Goal: Task Accomplishment & Management: Use online tool/utility

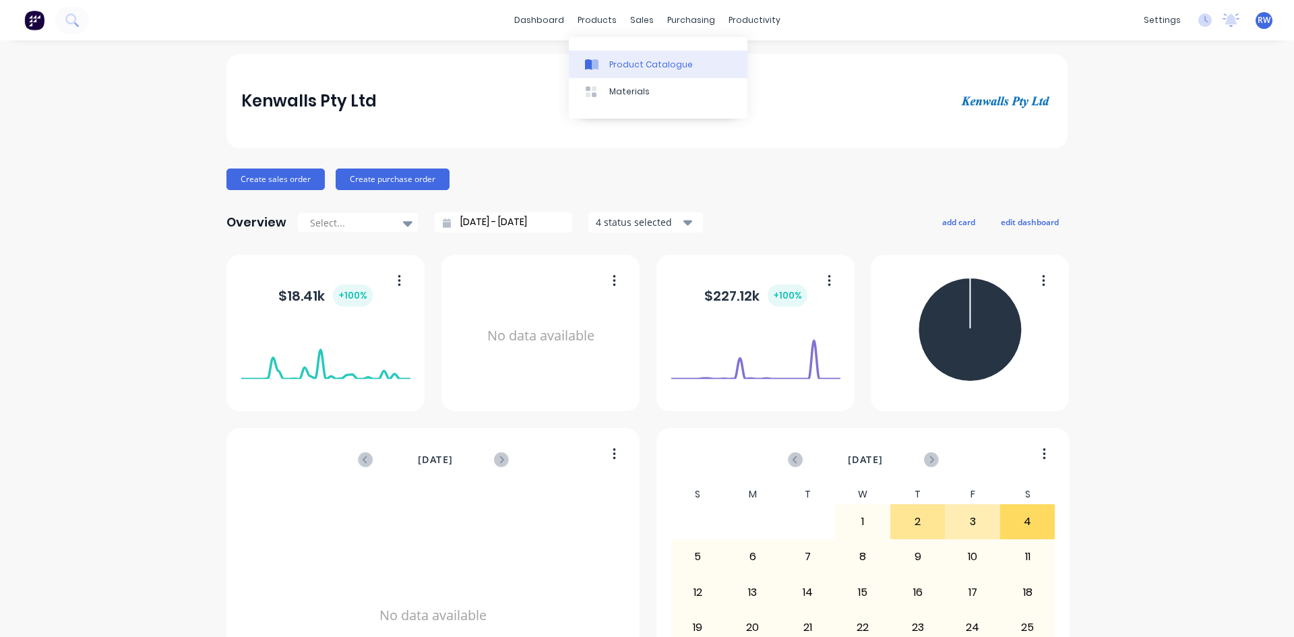
click at [611, 69] on div "Product Catalogue" at bounding box center [651, 65] width 84 height 12
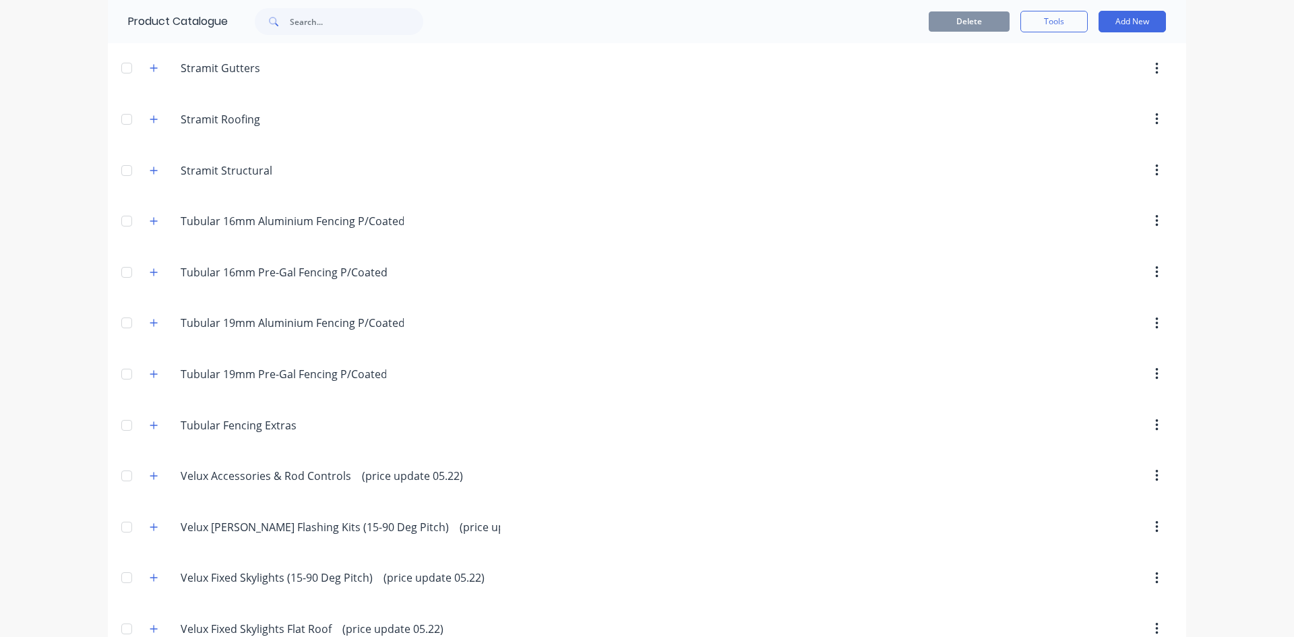
scroll to position [3708, 0]
click at [150, 220] on icon "button" at bounding box center [154, 222] width 8 height 9
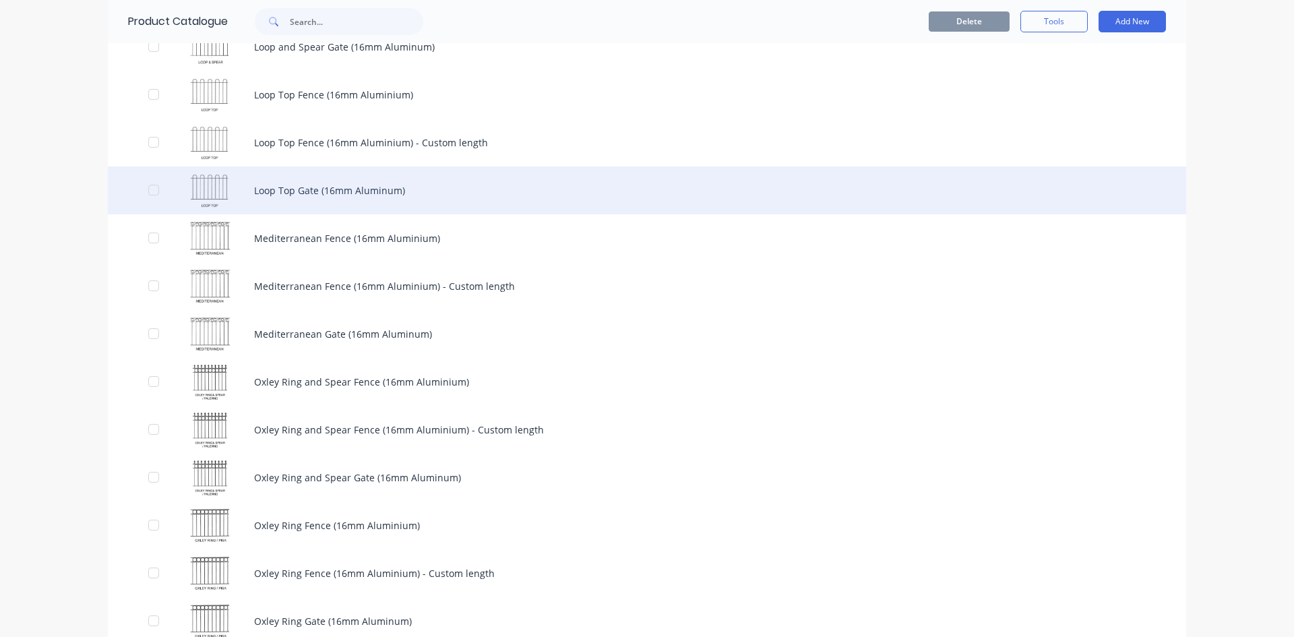
scroll to position [6202, 0]
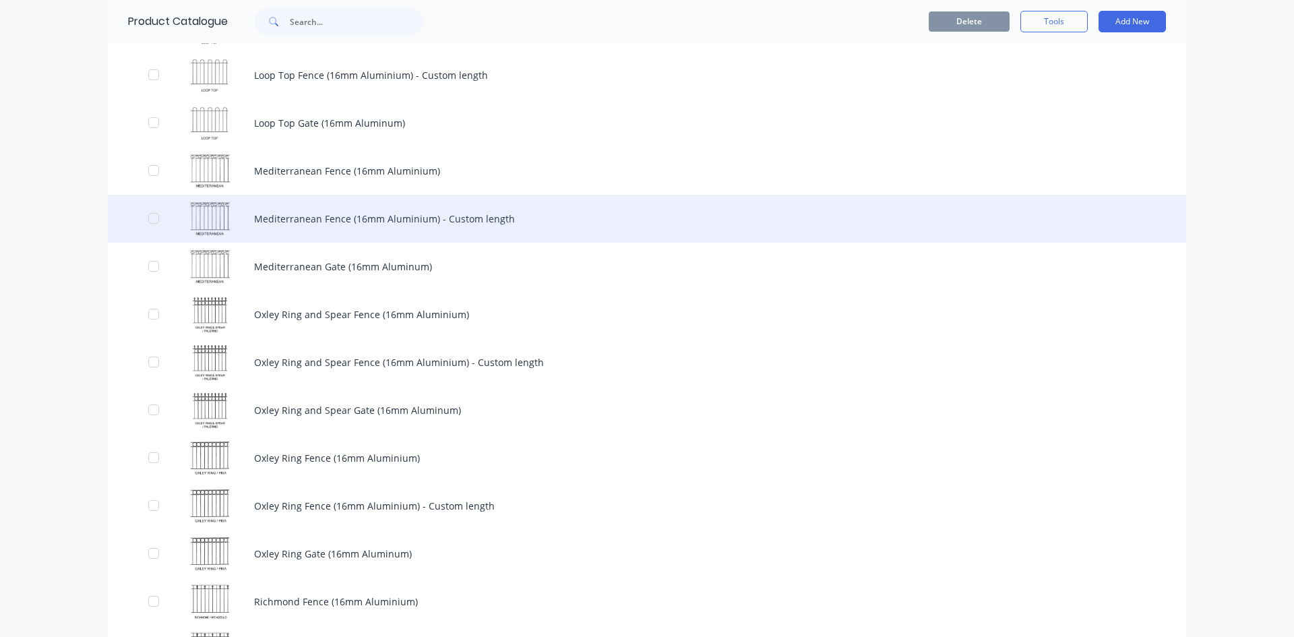
click at [564, 222] on div "Mediterranean Fence (16mm Aluminium) - Custom length" at bounding box center [647, 219] width 1079 height 48
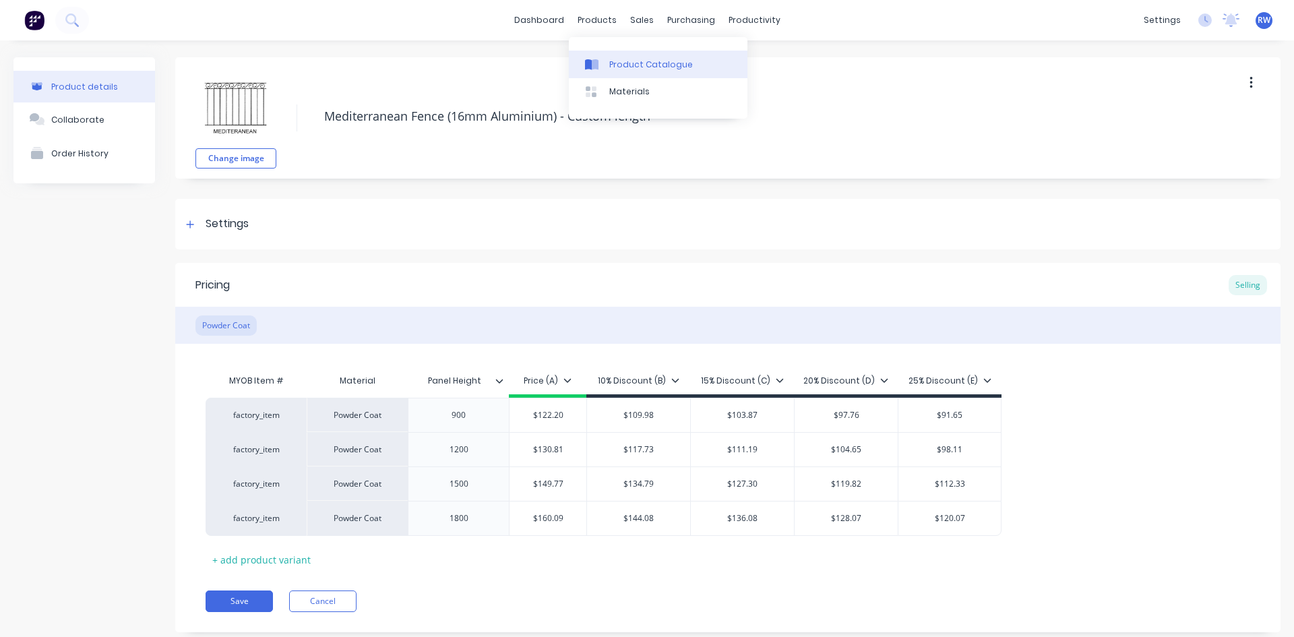
click at [616, 66] on div "Product Catalogue" at bounding box center [651, 65] width 84 height 12
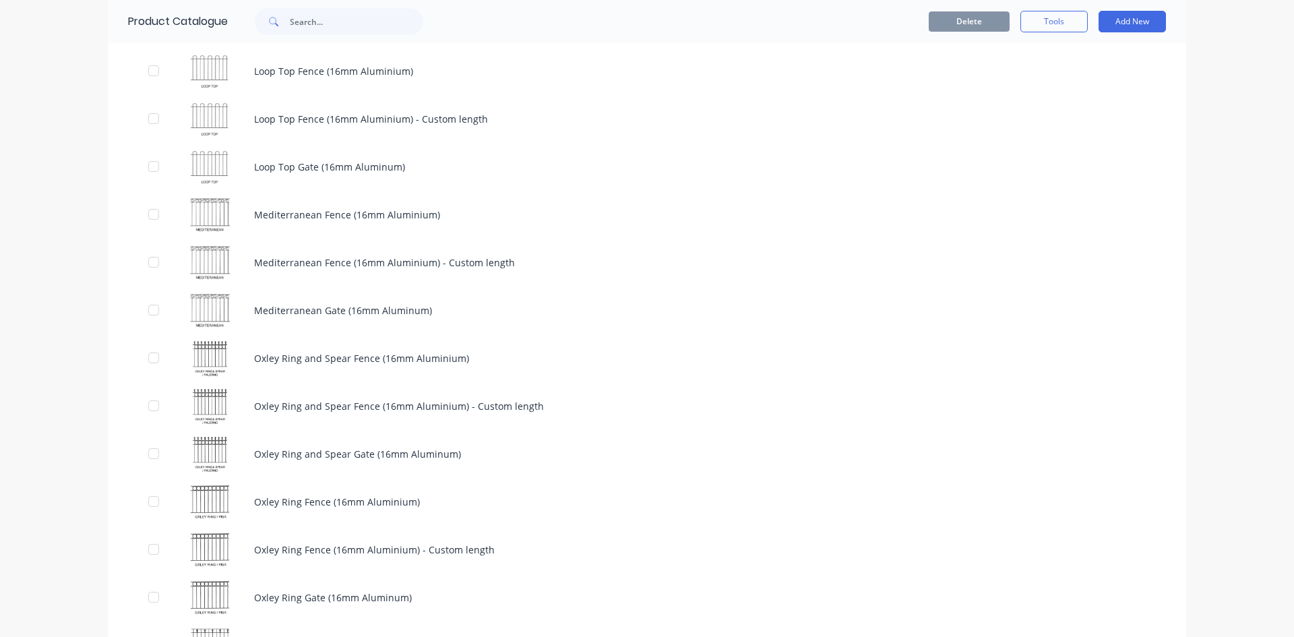
scroll to position [6134, 0]
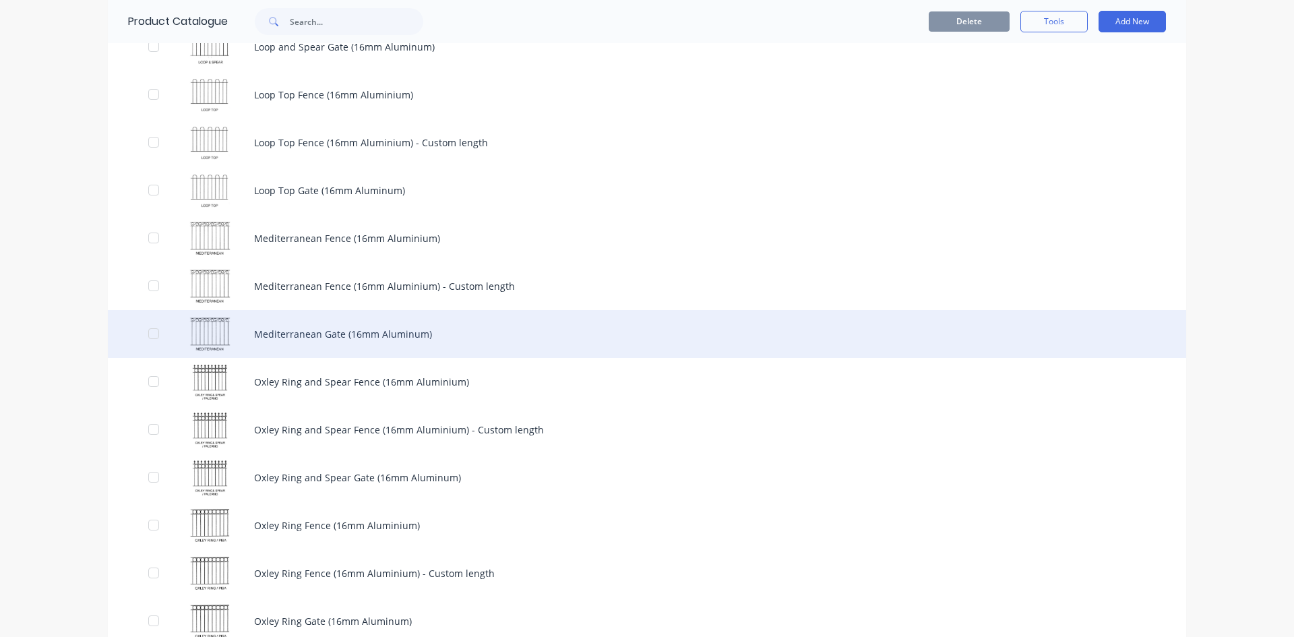
click at [460, 332] on div "Mediterranean Gate (16mm Aluminum)" at bounding box center [647, 334] width 1079 height 48
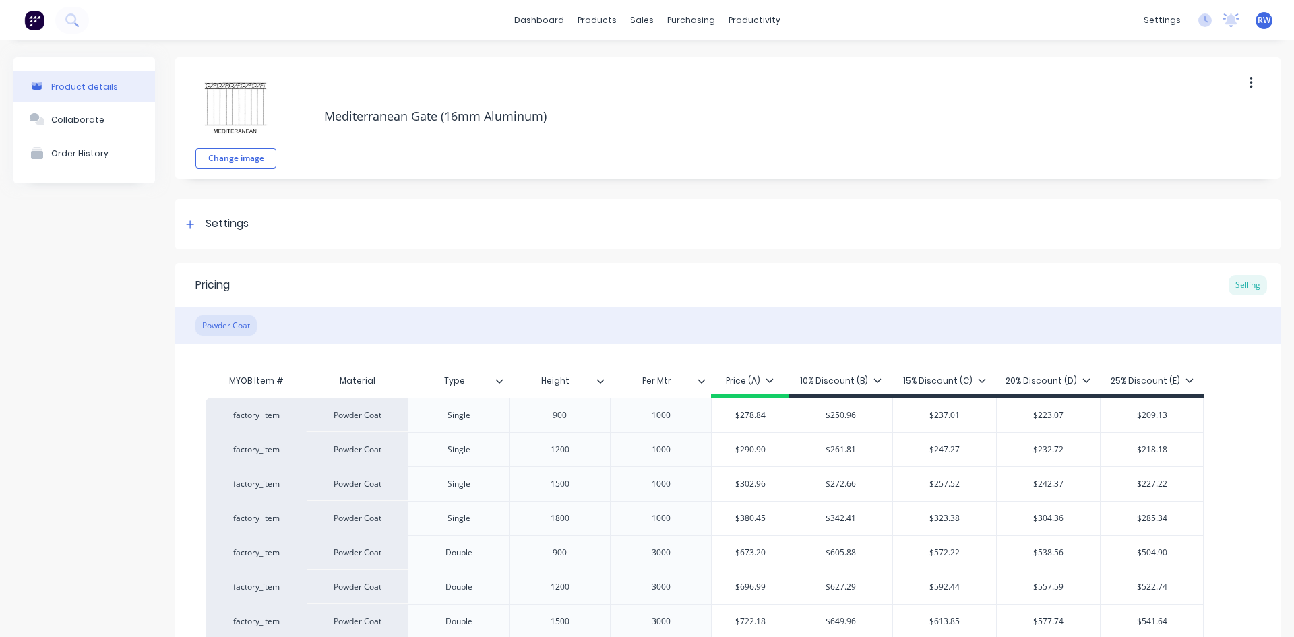
scroll to position [170, 0]
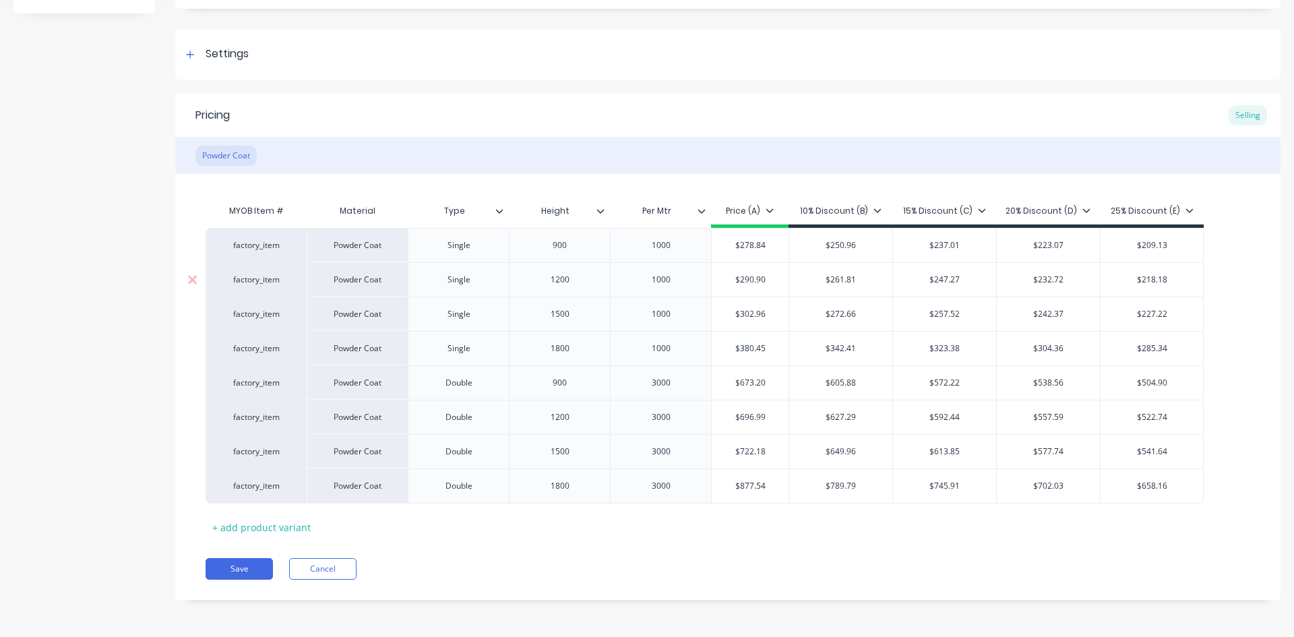
type textarea "x"
